Goal: Contribute content: Add original content to the website for others to see

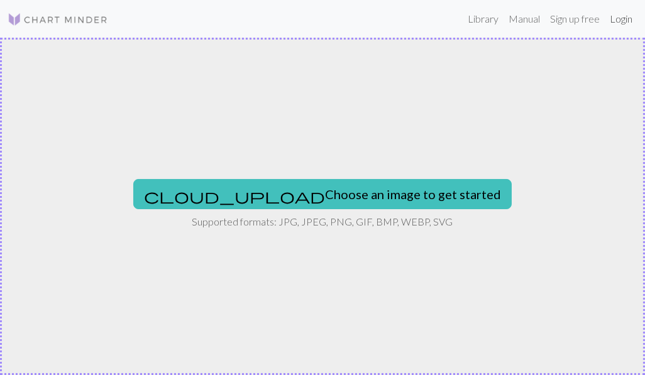
click at [373, 16] on link "Login" at bounding box center [621, 18] width 33 height 25
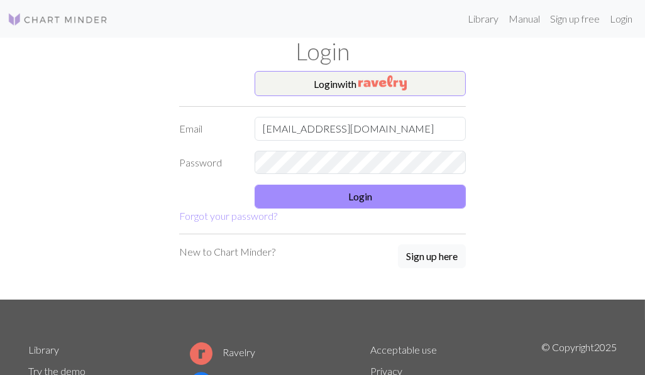
type input "catalinaquijada05@gmail.com"
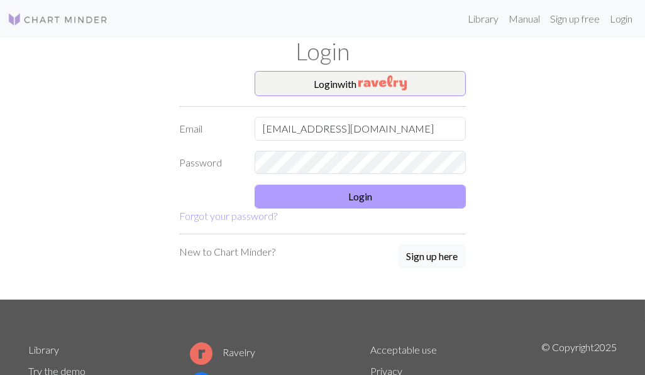
click at [373, 199] on button "Login" at bounding box center [360, 197] width 211 height 24
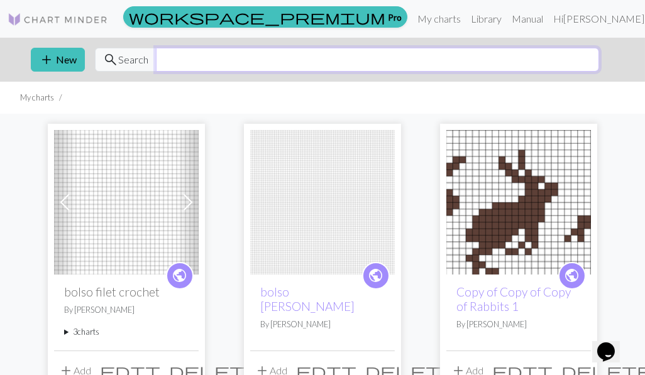
click at [294, 63] on input "text" at bounding box center [377, 60] width 443 height 24
type input "horse"
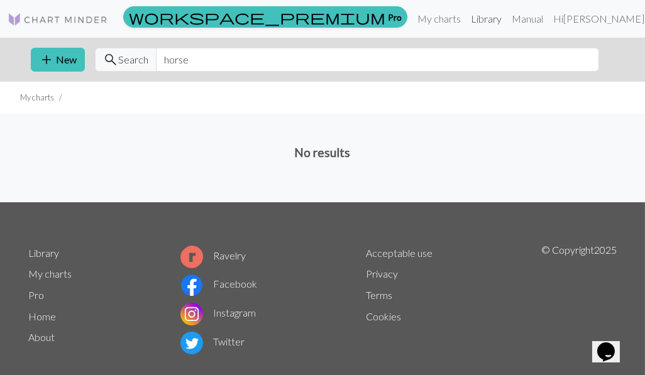
click at [373, 11] on link "Library" at bounding box center [486, 18] width 41 height 25
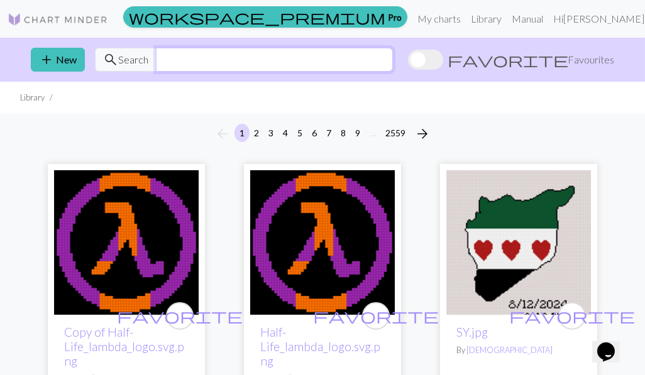
click at [204, 58] on input "text" at bounding box center [274, 60] width 237 height 24
type input "horse"
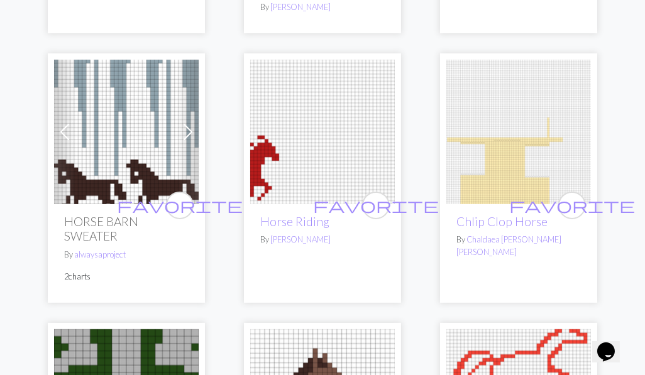
scroll to position [361, 0]
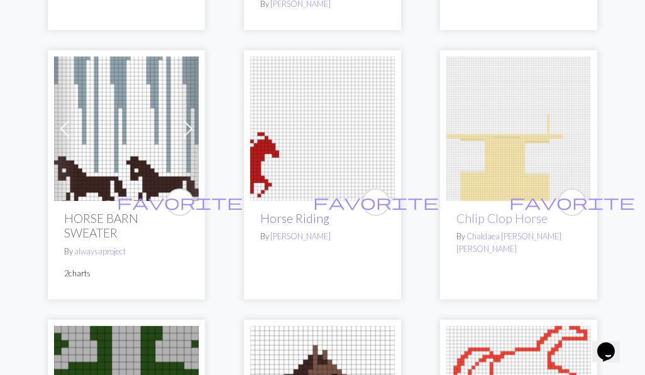
click at [301, 211] on link "Horse Riding" at bounding box center [294, 218] width 69 height 14
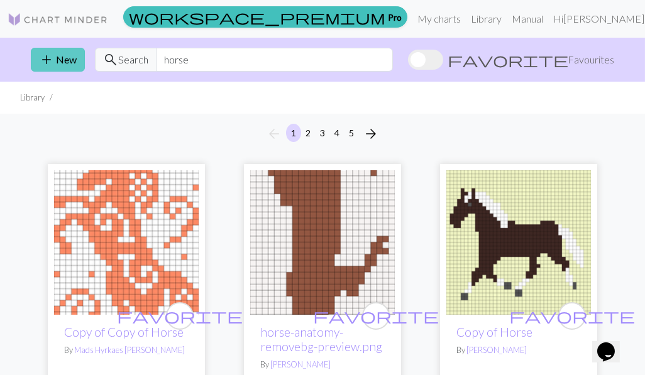
click at [63, 63] on button "add New" at bounding box center [58, 60] width 54 height 24
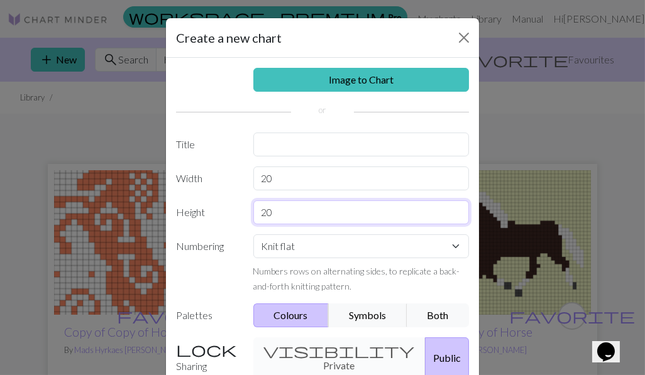
click at [283, 206] on input "20" at bounding box center [361, 212] width 216 height 24
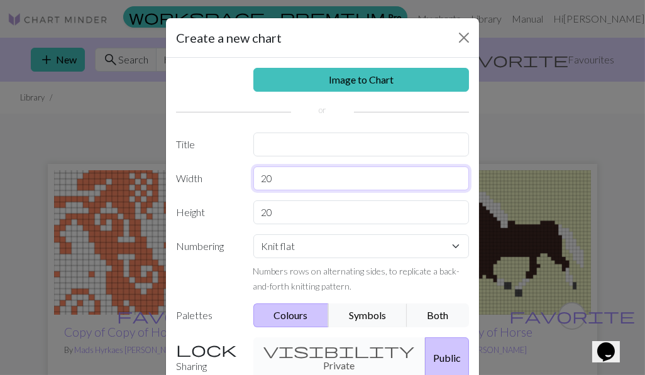
click at [286, 180] on input "20" at bounding box center [361, 179] width 216 height 24
type input "2"
type input "70"
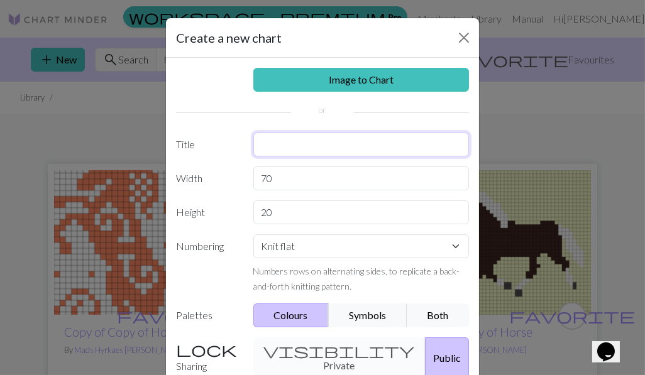
click at [283, 138] on input "text" at bounding box center [361, 145] width 216 height 24
type input "cisnes"
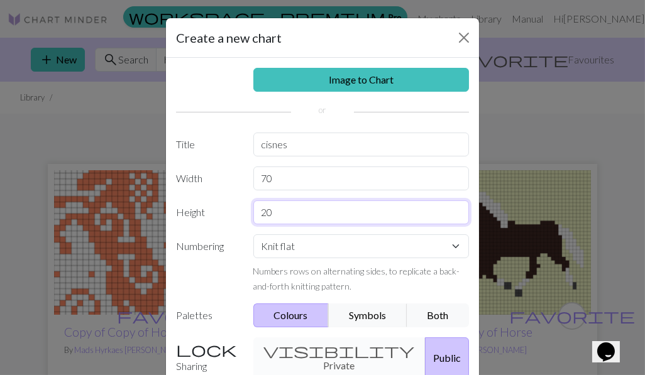
click at [299, 214] on input "20" at bounding box center [361, 212] width 216 height 24
type input "2"
type input "52"
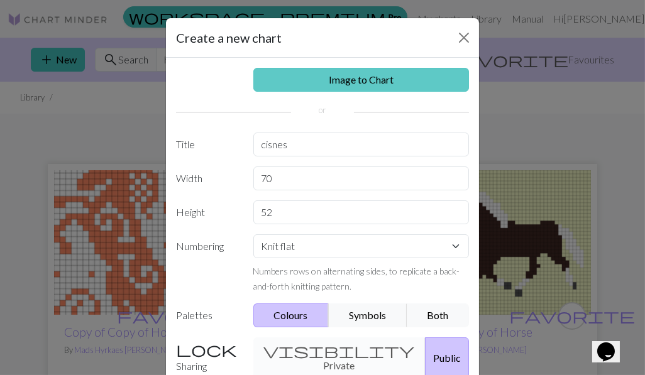
click at [360, 77] on link "Image to Chart" at bounding box center [361, 80] width 216 height 24
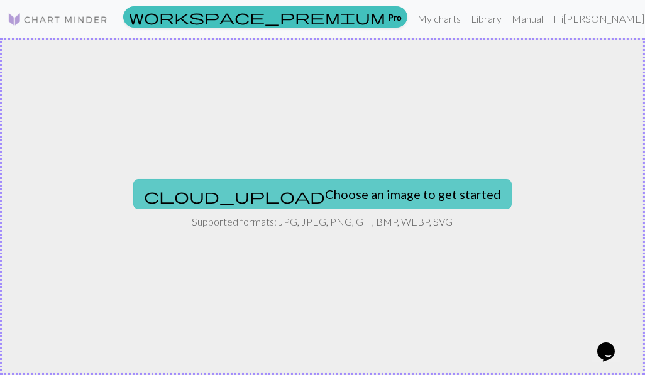
click at [336, 200] on button "cloud_upload Choose an image to get started" at bounding box center [322, 194] width 378 height 30
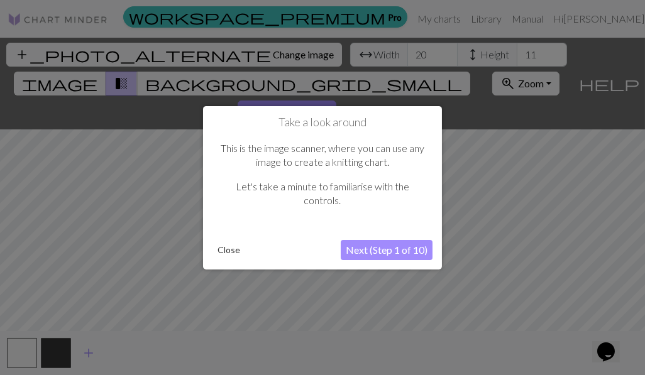
click at [236, 249] on button "Close" at bounding box center [228, 250] width 33 height 19
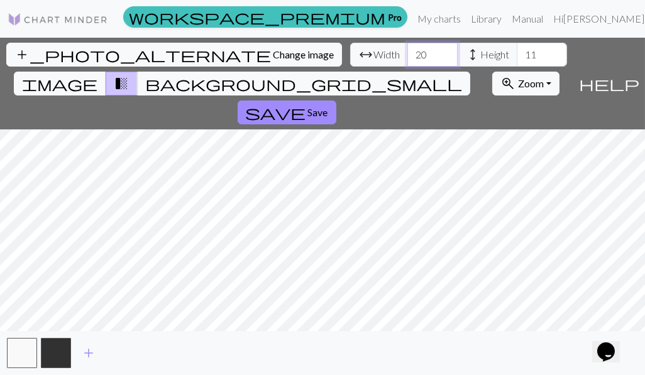
click at [373, 56] on input "20" at bounding box center [432, 55] width 50 height 24
type input "2"
type input "70"
click at [373, 53] on input "11" at bounding box center [542, 55] width 50 height 24
type input "1"
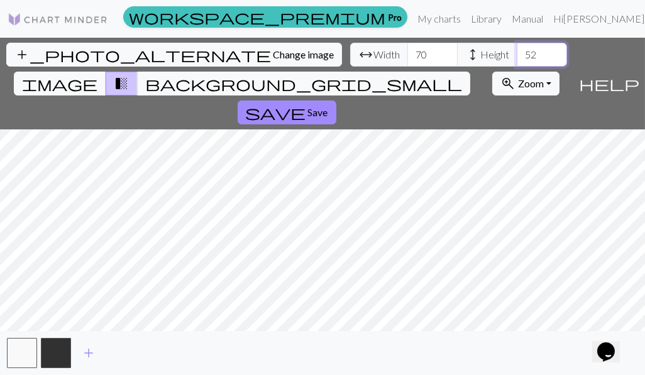
type input "52"
click at [373, 75] on span "background_grid_small" at bounding box center [303, 84] width 317 height 18
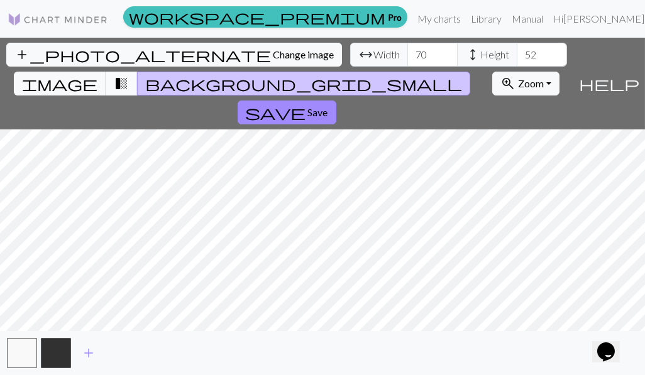
click at [129, 75] on span "transition_fade" at bounding box center [121, 84] width 15 height 18
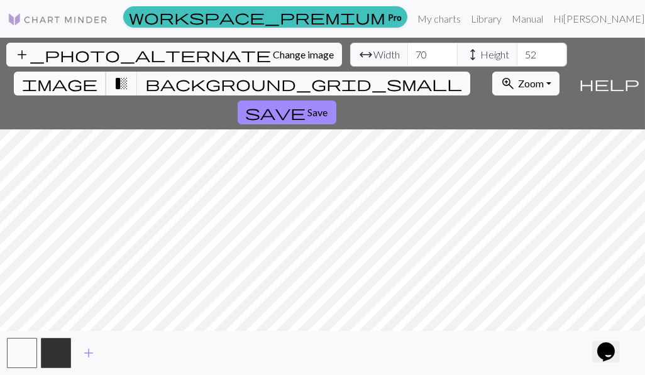
click at [97, 75] on span "image" at bounding box center [59, 84] width 75 height 18
click at [373, 337] on div "add_photo_alternate Change image arrow_range Width 70 height Height 52 image tr…" at bounding box center [322, 207] width 645 height 338
click at [129, 75] on span "transition_fade" at bounding box center [121, 84] width 15 height 18
click at [106, 72] on button "image" at bounding box center [60, 84] width 92 height 24
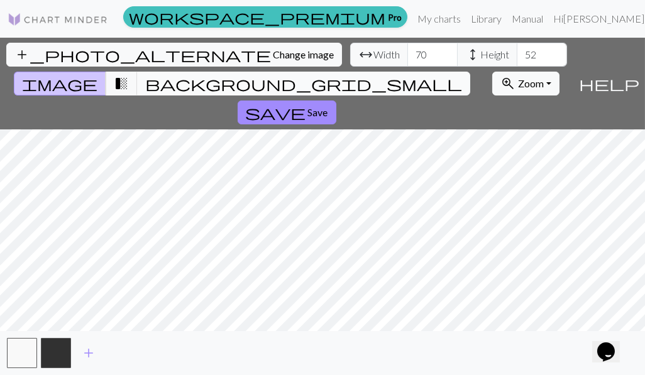
click at [373, 75] on span "background_grid_small" at bounding box center [303, 84] width 317 height 18
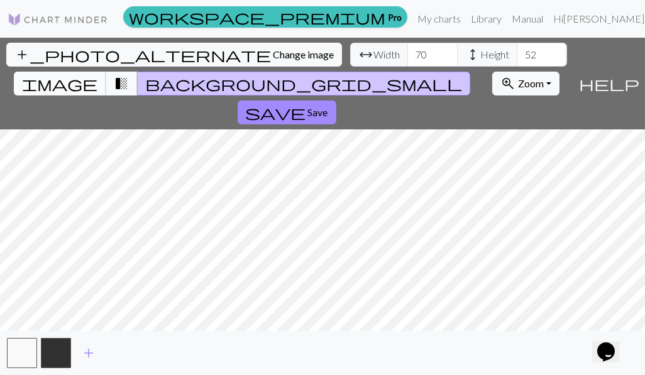
click at [97, 75] on span "image" at bounding box center [59, 84] width 75 height 18
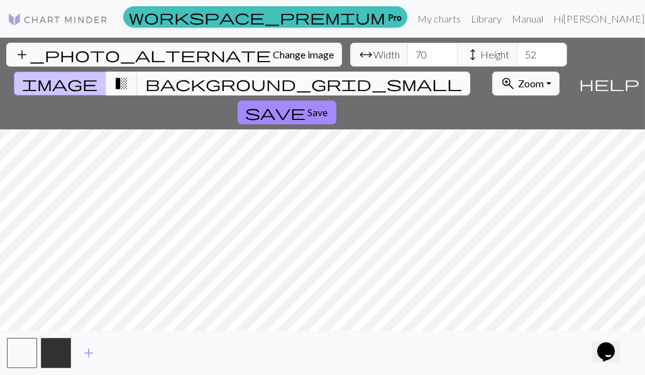
click at [373, 75] on span "background_grid_small" at bounding box center [303, 84] width 317 height 18
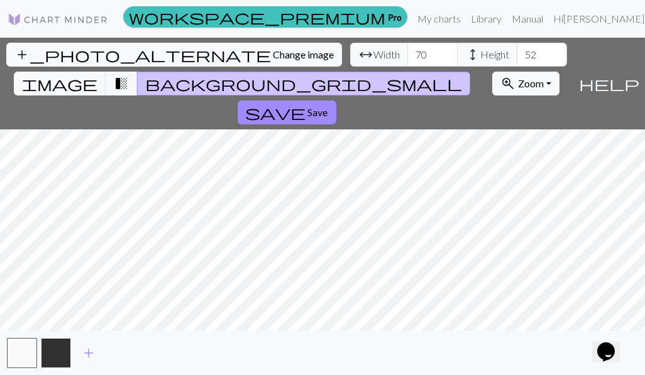
click at [57, 360] on button "button" at bounding box center [56, 353] width 30 height 30
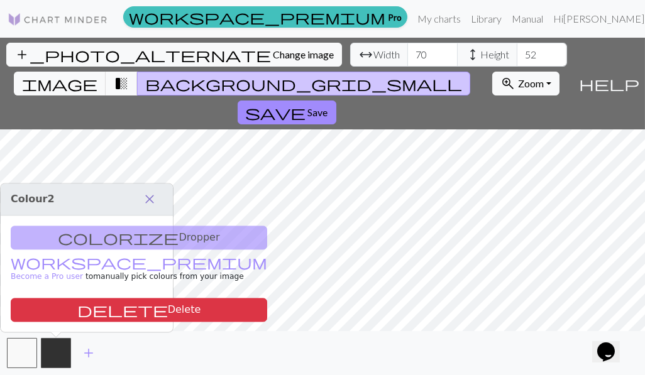
click at [154, 197] on span "close" at bounding box center [149, 200] width 15 height 18
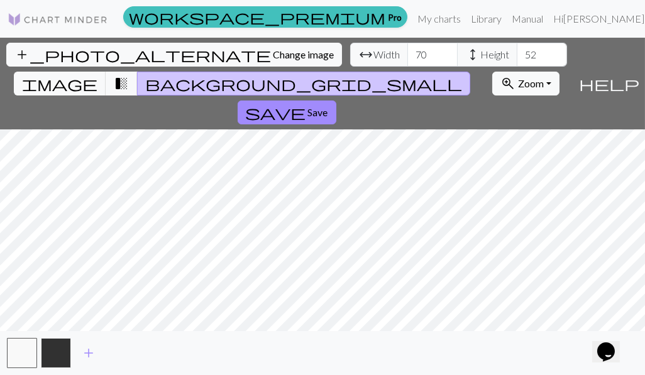
click at [55, 347] on button "button" at bounding box center [56, 353] width 30 height 30
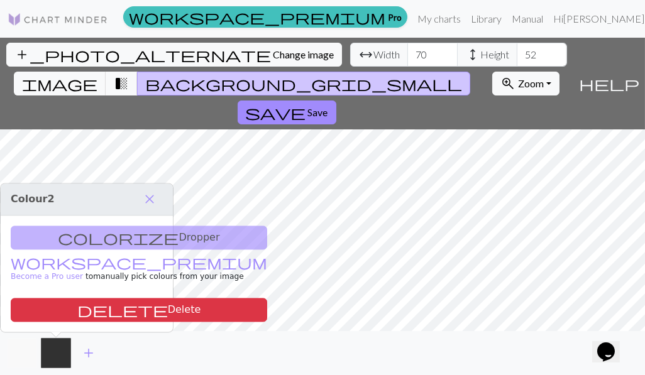
click at [29, 352] on button "button" at bounding box center [22, 353] width 30 height 30
click at [48, 353] on button "button" at bounding box center [56, 353] width 30 height 30
click at [30, 353] on button "button" at bounding box center [22, 353] width 30 height 30
click at [46, 354] on button "button" at bounding box center [56, 353] width 30 height 30
click at [373, 343] on div "add" at bounding box center [322, 353] width 645 height 44
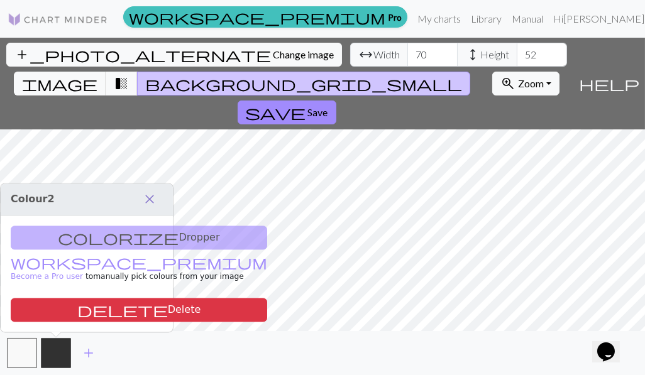
click at [151, 199] on span "close" at bounding box center [149, 200] width 15 height 18
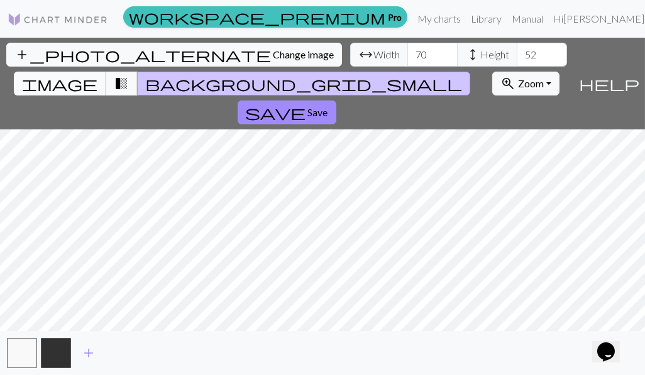
click at [97, 75] on span "image" at bounding box center [59, 84] width 75 height 18
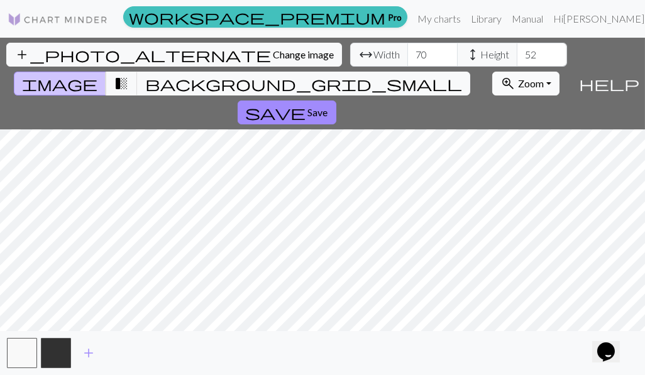
click at [373, 77] on span "Zoom" at bounding box center [531, 83] width 26 height 12
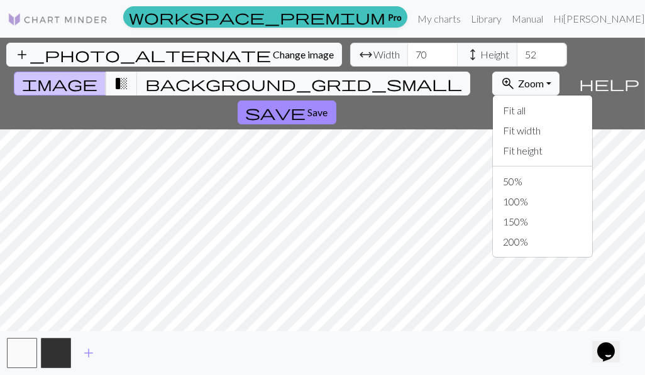
click at [373, 77] on span "Zoom" at bounding box center [531, 83] width 26 height 12
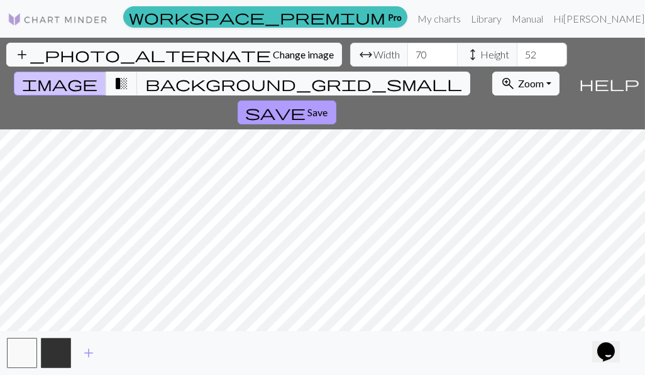
click at [336, 101] on button "save Save" at bounding box center [287, 113] width 99 height 24
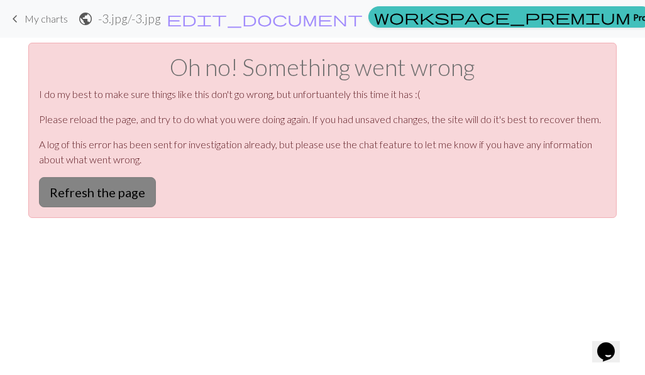
click at [123, 194] on button "Refresh the page" at bounding box center [97, 192] width 117 height 30
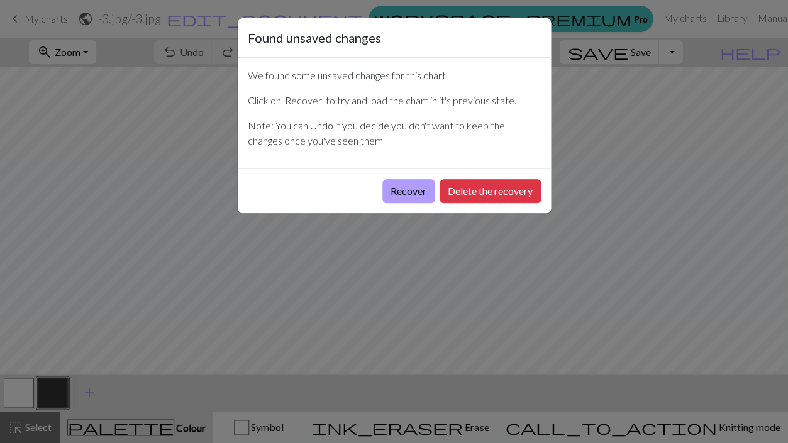
click at [412, 184] on button "Recover" at bounding box center [408, 191] width 52 height 24
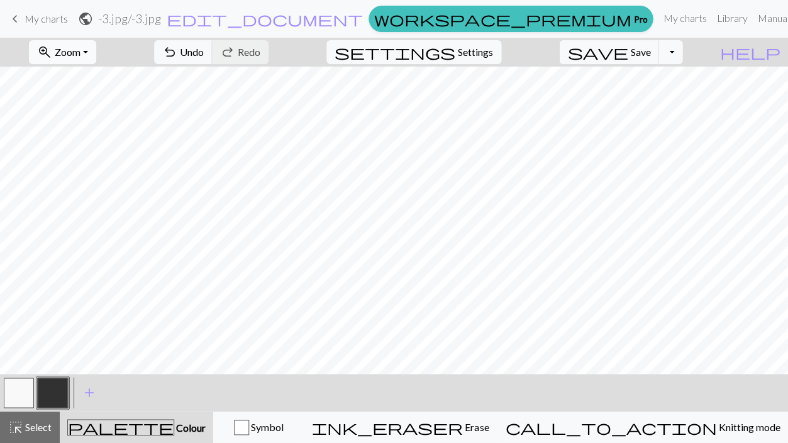
click at [80, 55] on span "Zoom" at bounding box center [68, 52] width 26 height 12
click at [95, 77] on button "Fit all" at bounding box center [79, 79] width 99 height 20
click at [21, 19] on span "keyboard_arrow_left" at bounding box center [15, 19] width 15 height 18
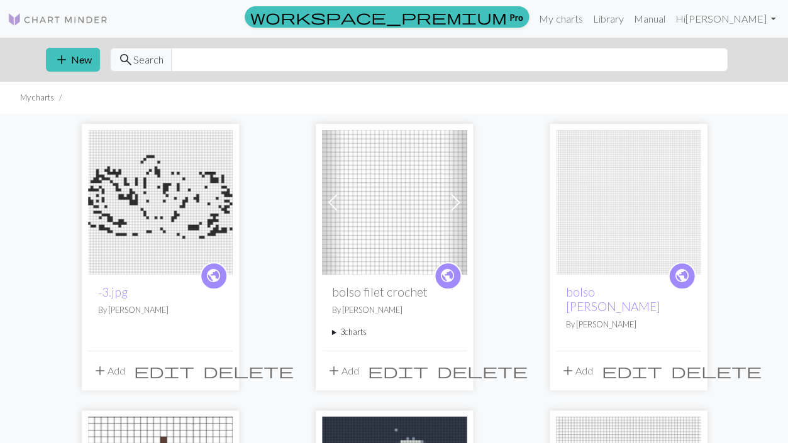
click at [219, 366] on span "delete" at bounding box center [248, 371] width 91 height 18
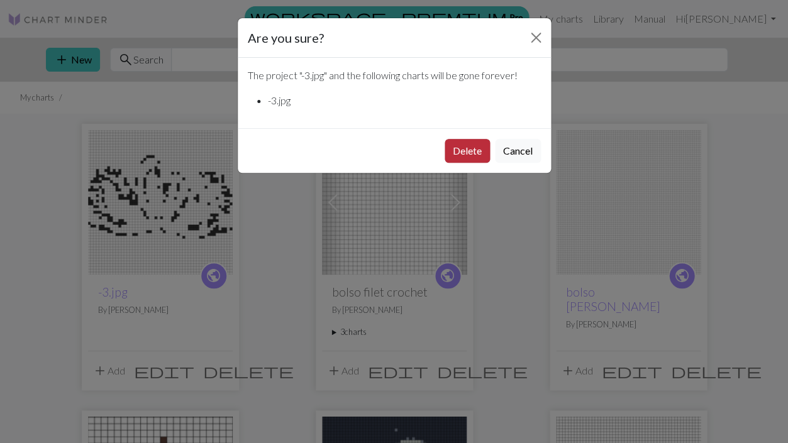
click at [462, 155] on button "Delete" at bounding box center [466, 151] width 45 height 24
